Goal: Communication & Community: Ask a question

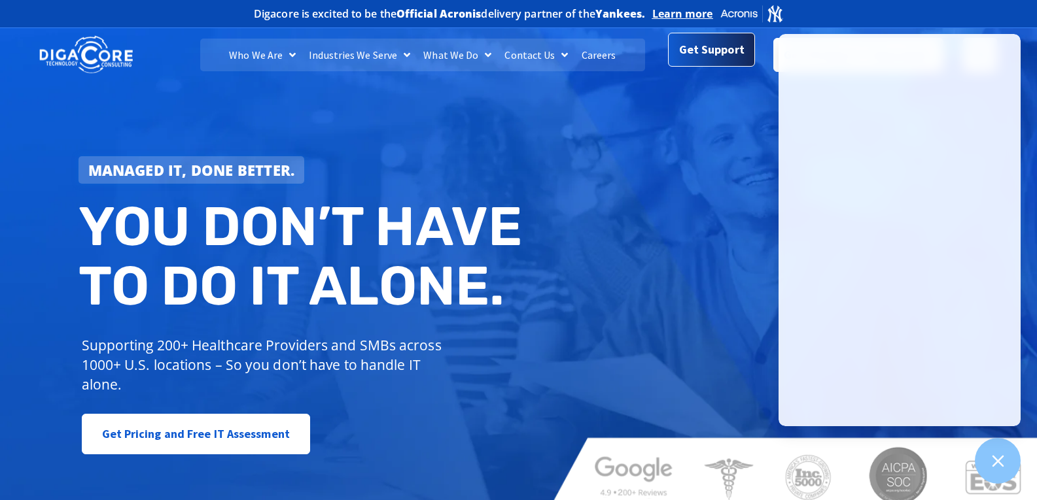
click at [721, 53] on span "Get Support" at bounding box center [711, 50] width 65 height 26
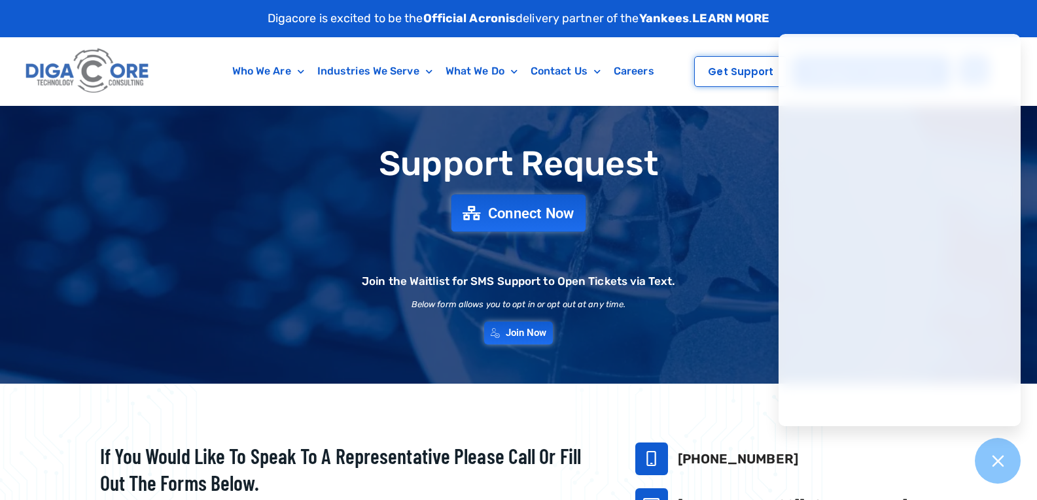
click at [509, 213] on span "Connect Now" at bounding box center [531, 213] width 86 height 14
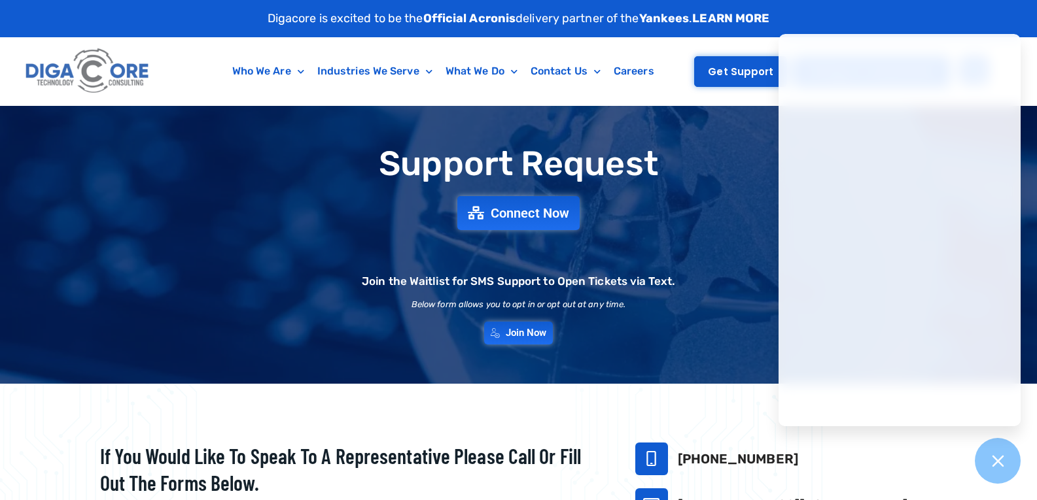
click at [708, 63] on link "Get Support" at bounding box center [740, 71] width 93 height 31
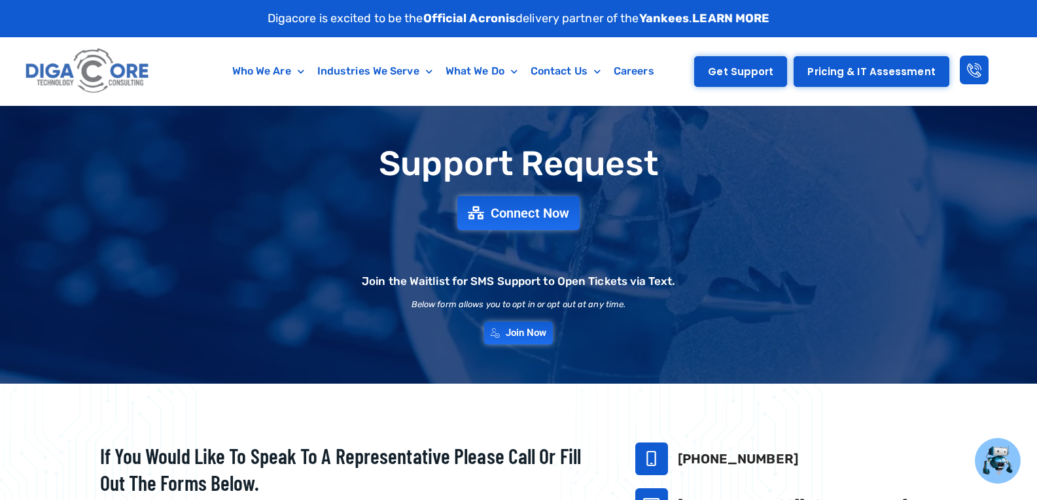
click at [755, 67] on span "Get Support" at bounding box center [740, 72] width 65 height 10
click at [732, 71] on span "Get Support" at bounding box center [740, 72] width 65 height 10
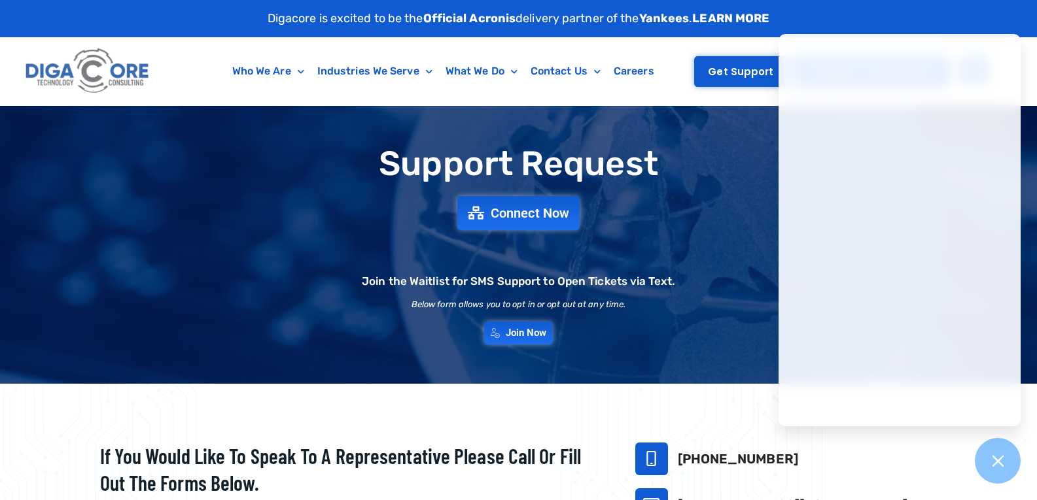
click at [728, 56] on link "Get Support" at bounding box center [740, 71] width 93 height 31
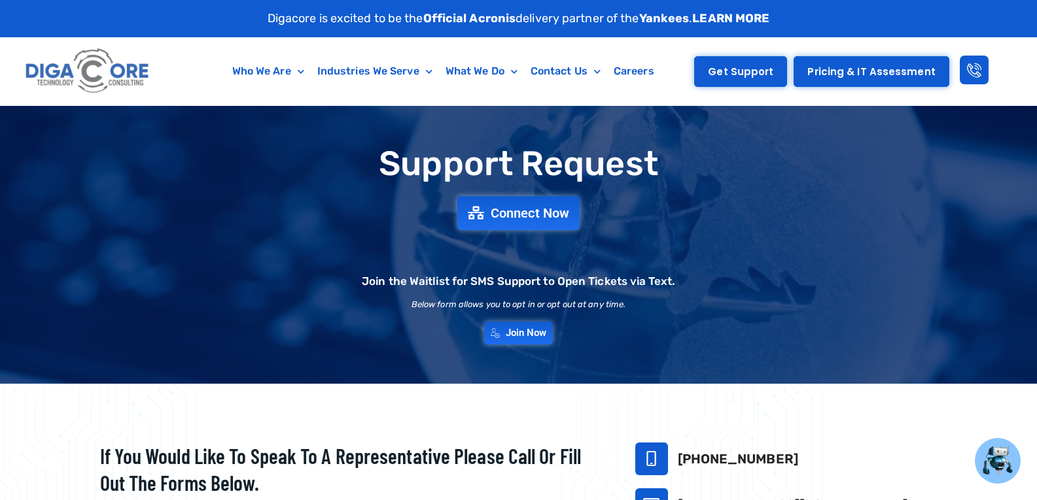
click at [742, 61] on link "Get Support" at bounding box center [740, 71] width 93 height 31
click at [742, 73] on span "Get Support" at bounding box center [740, 72] width 65 height 10
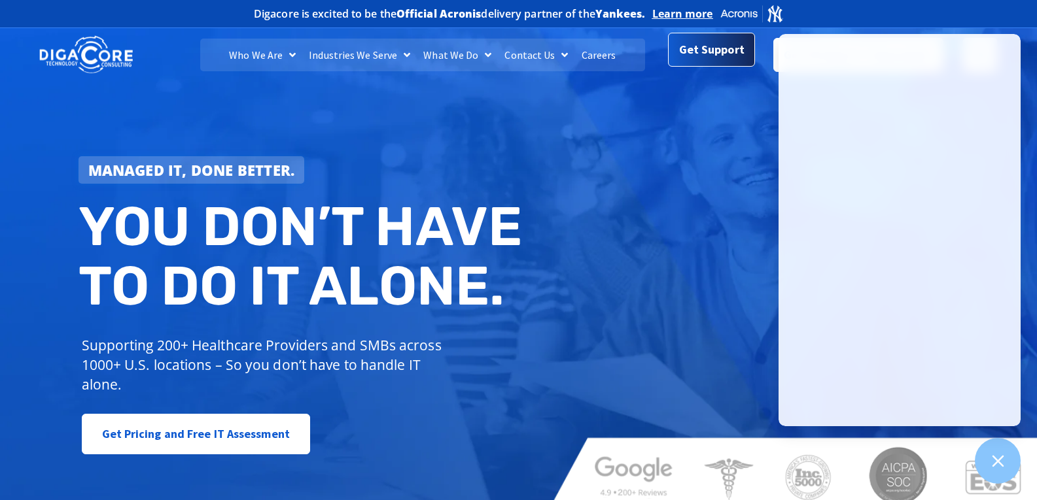
click at [691, 61] on span "Get Support" at bounding box center [711, 50] width 65 height 26
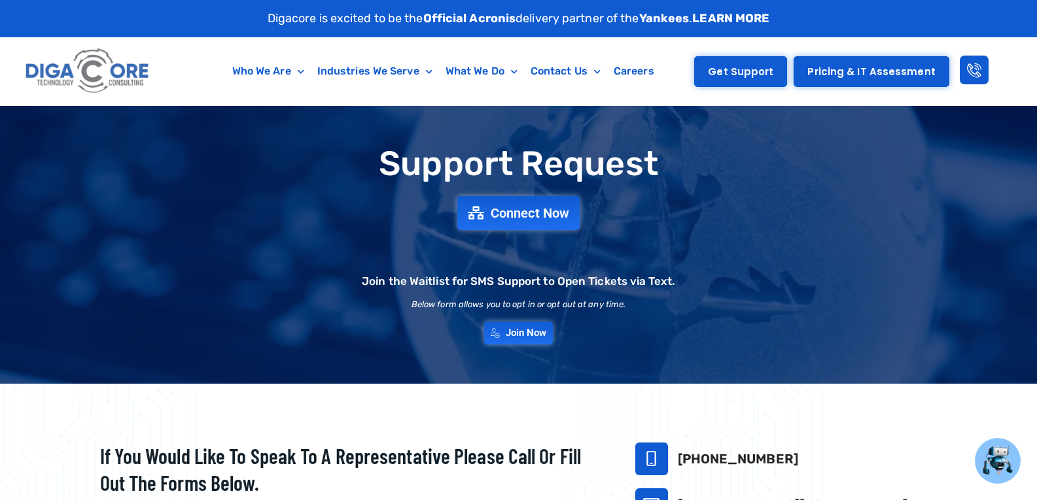
click at [744, 67] on span "Get Support" at bounding box center [740, 72] width 65 height 10
click at [740, 77] on span "Get Support" at bounding box center [740, 72] width 65 height 10
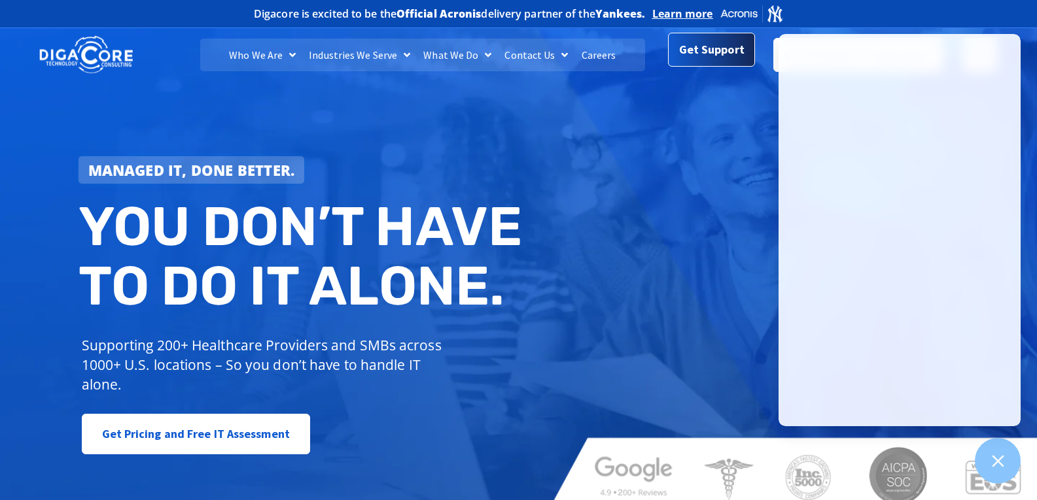
click at [695, 54] on span "Get Support" at bounding box center [711, 50] width 65 height 26
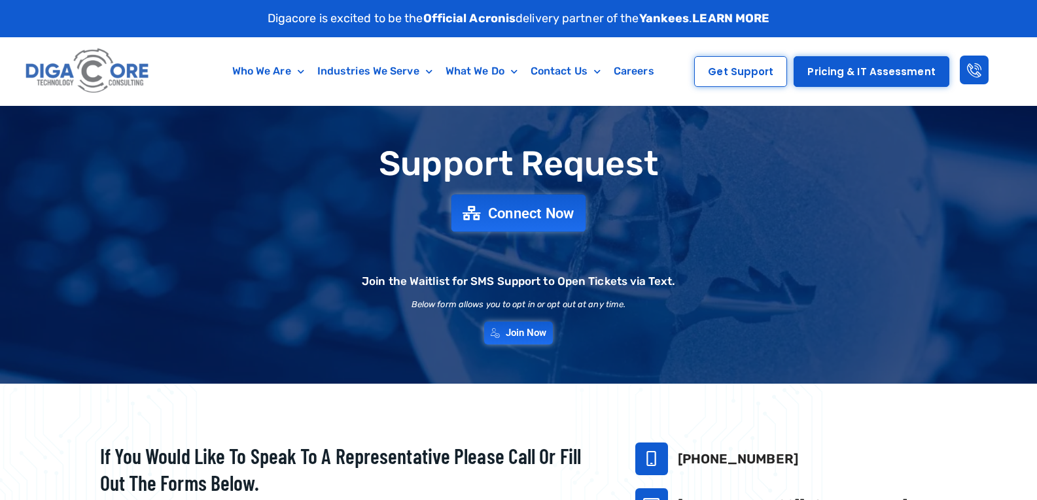
click at [559, 215] on span "Connect Now" at bounding box center [531, 213] width 86 height 14
